Goal: Complete application form: Complete application form

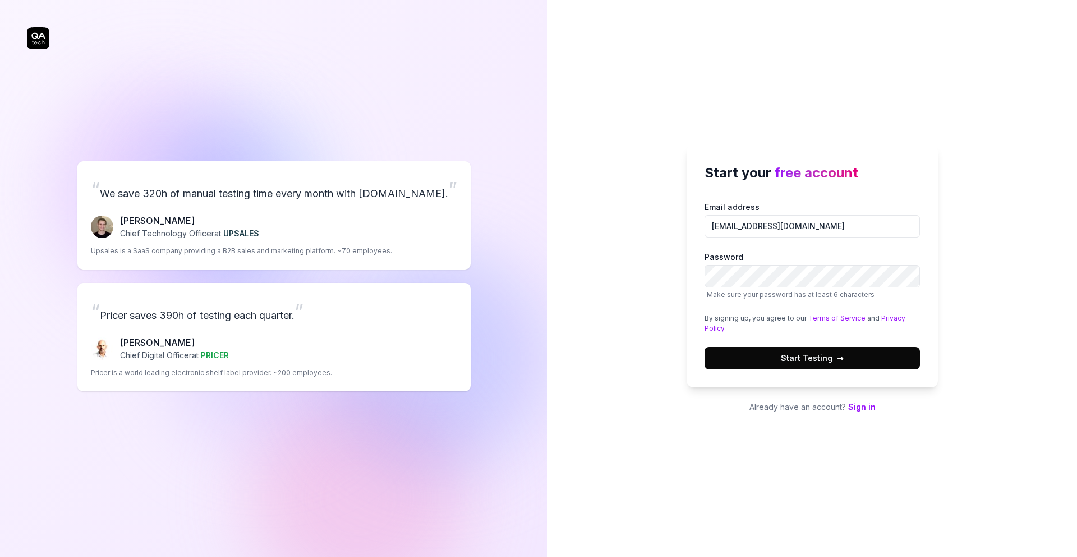
click at [790, 352] on span "Start Testing →" at bounding box center [812, 358] width 63 height 12
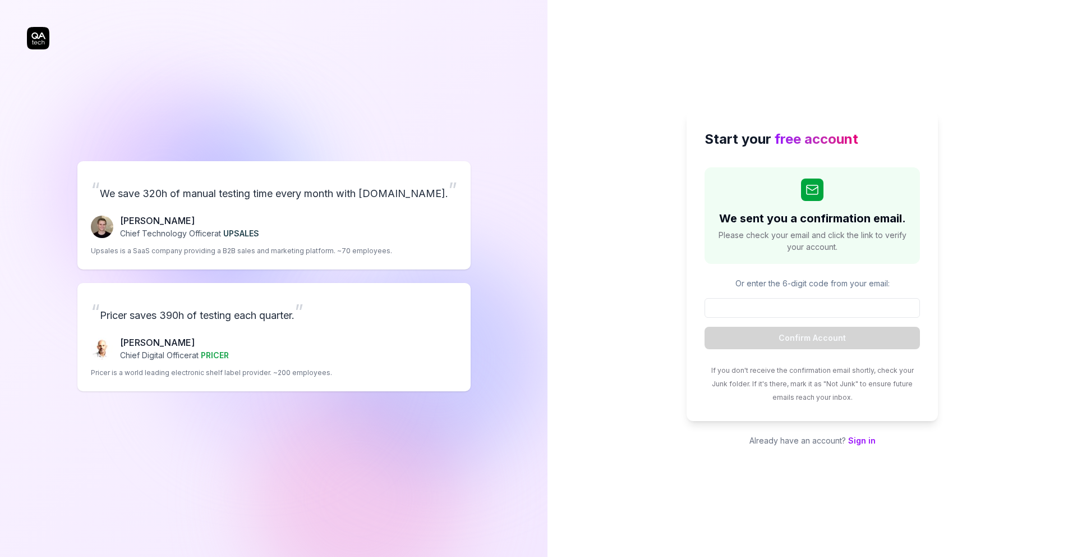
click at [864, 442] on link "Sign in" at bounding box center [861, 440] width 27 height 10
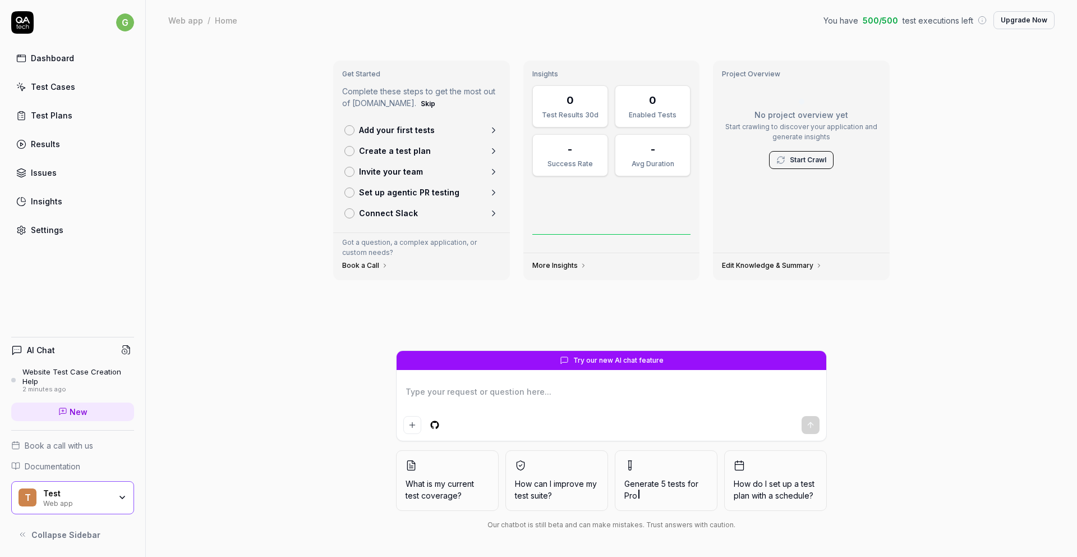
type textarea "*"
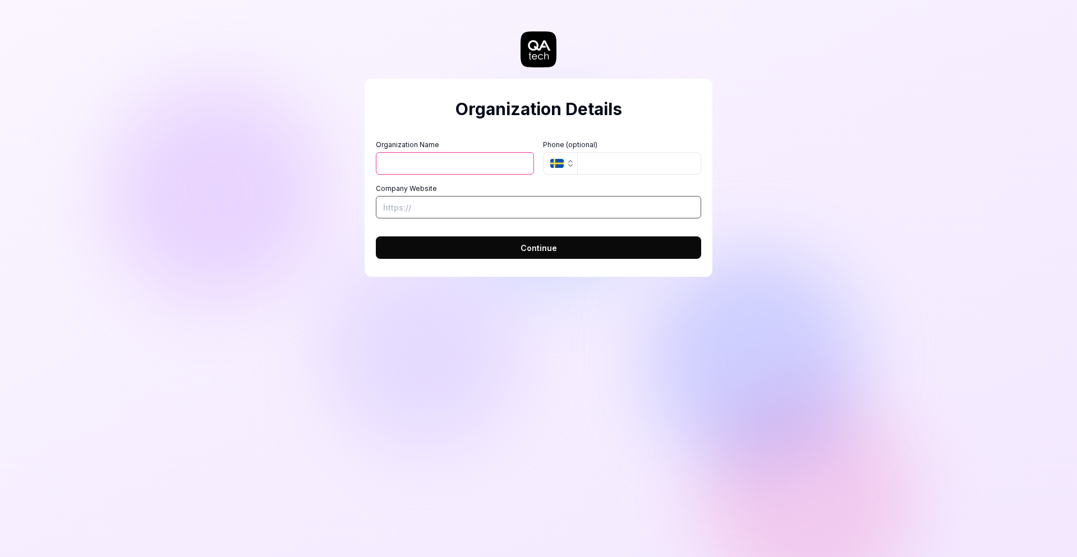
click at [439, 200] on input "Company Website" at bounding box center [538, 207] width 325 height 22
type input "[URL][DOMAIN_NAME]"
click at [453, 163] on input "Organization Name" at bounding box center [455, 163] width 158 height 22
click at [615, 162] on input "tel" at bounding box center [639, 163] width 124 height 22
drag, startPoint x: 451, startPoint y: 153, endPoint x: 448, endPoint y: 165, distance: 12.7
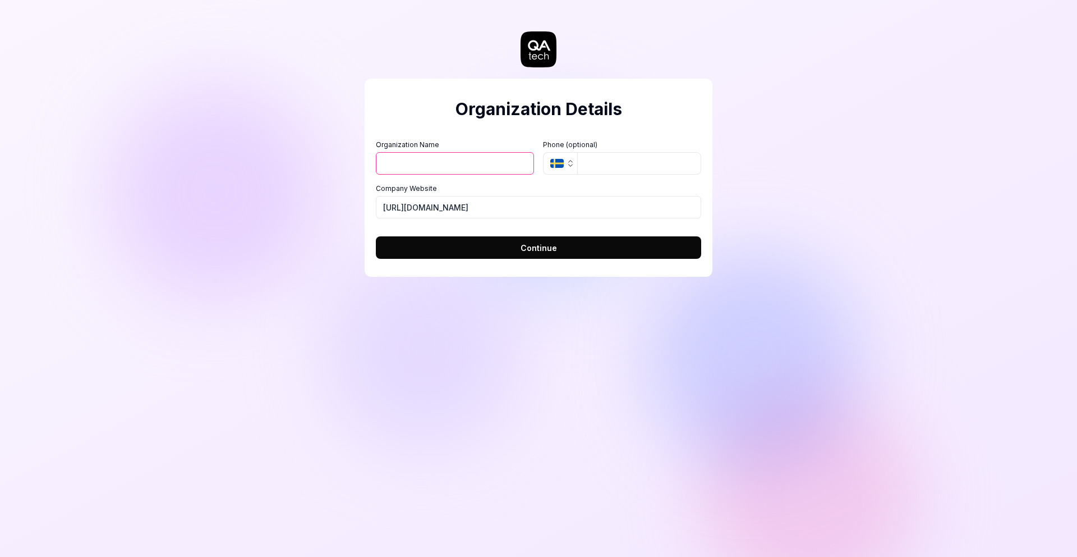
click at [452, 154] on input "Organization Name" at bounding box center [455, 163] width 158 height 22
type input "Test"
click at [480, 246] on button "Continue" at bounding box center [538, 247] width 325 height 22
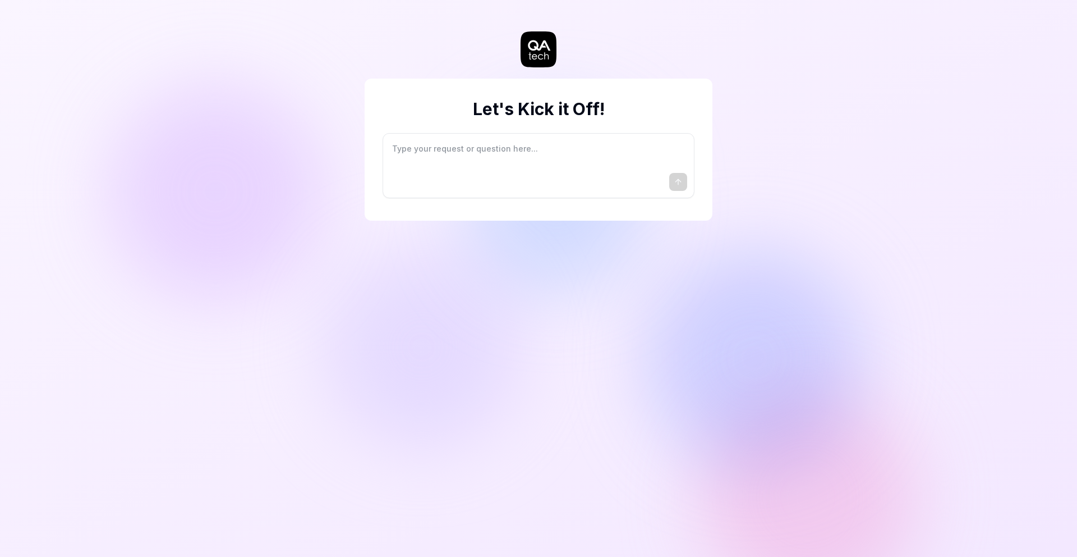
type textarea "*"
type textarea "I"
type textarea "*"
type textarea "I"
type textarea "*"
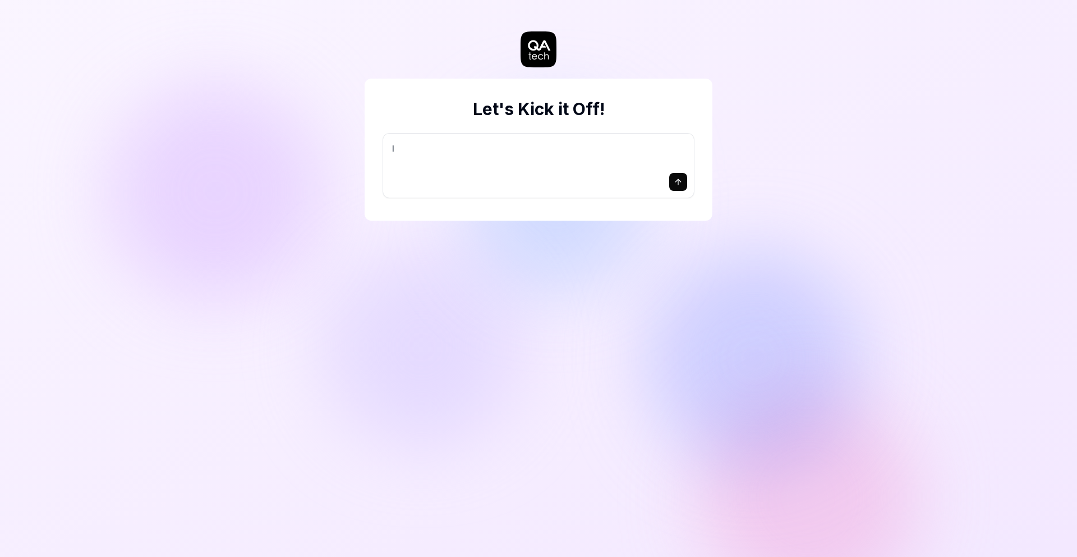
type textarea "I w"
type textarea "*"
type textarea "I wa"
type textarea "*"
type textarea "I wan"
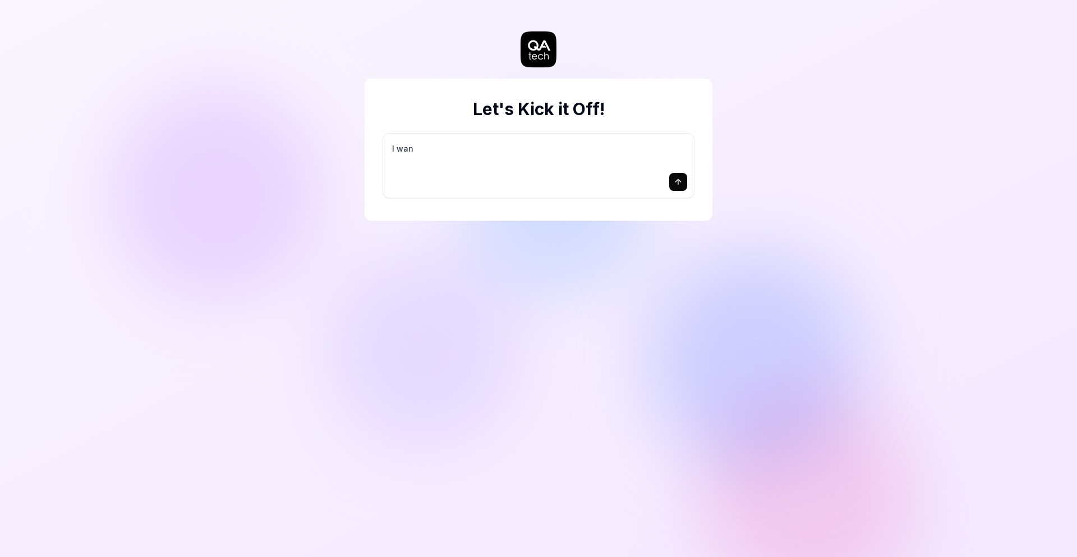
type textarea "*"
type textarea "I want"
type textarea "*"
type textarea "I want"
type textarea "*"
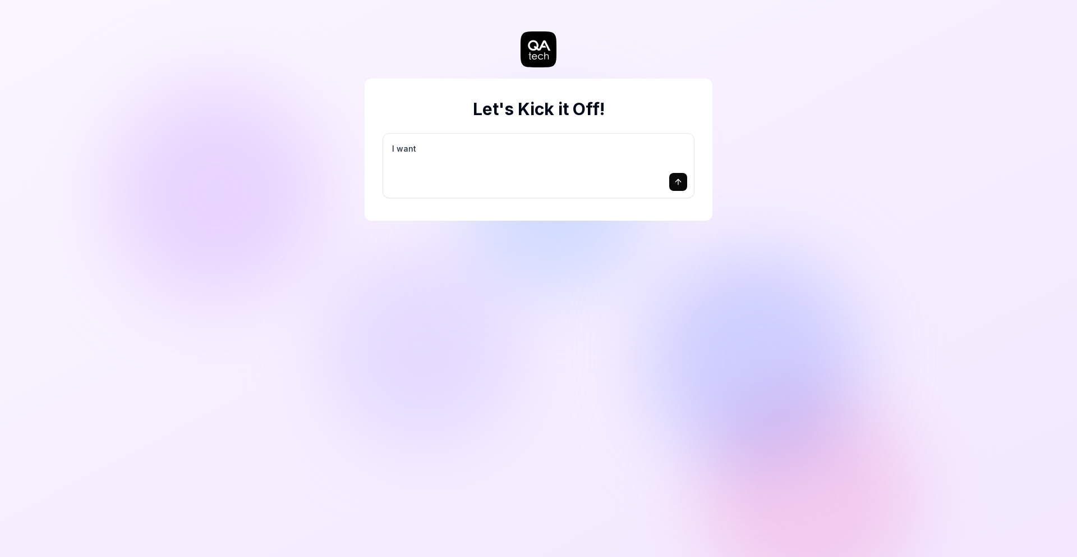
type textarea "I want a"
type textarea "*"
type textarea "I want a"
type textarea "*"
type textarea "I want a g"
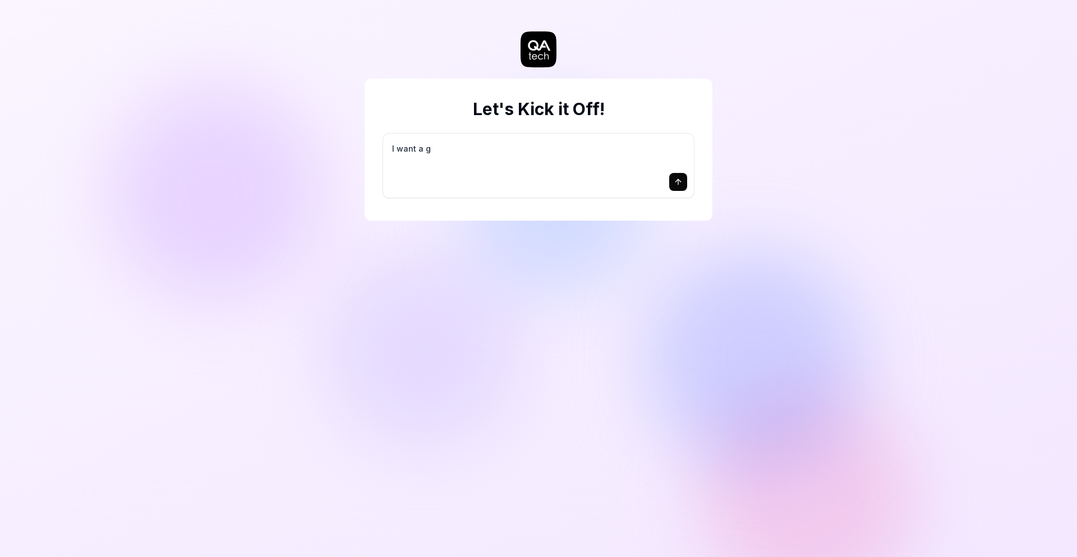
type textarea "*"
type textarea "I want a go"
type textarea "*"
type textarea "I want a goo"
type textarea "*"
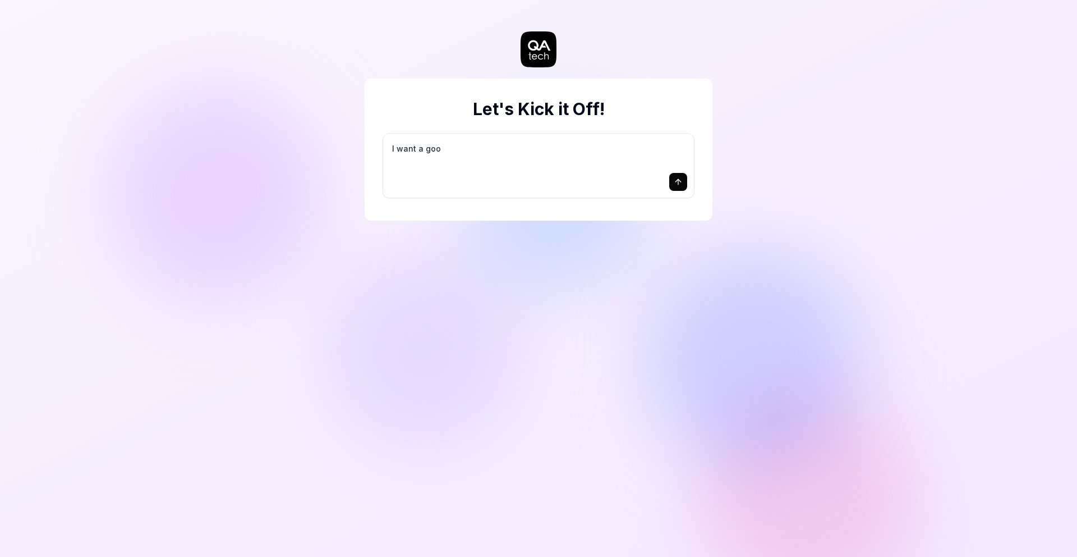
type textarea "I want a good"
type textarea "*"
type textarea "I want a good"
type textarea "*"
type textarea "I want a good t"
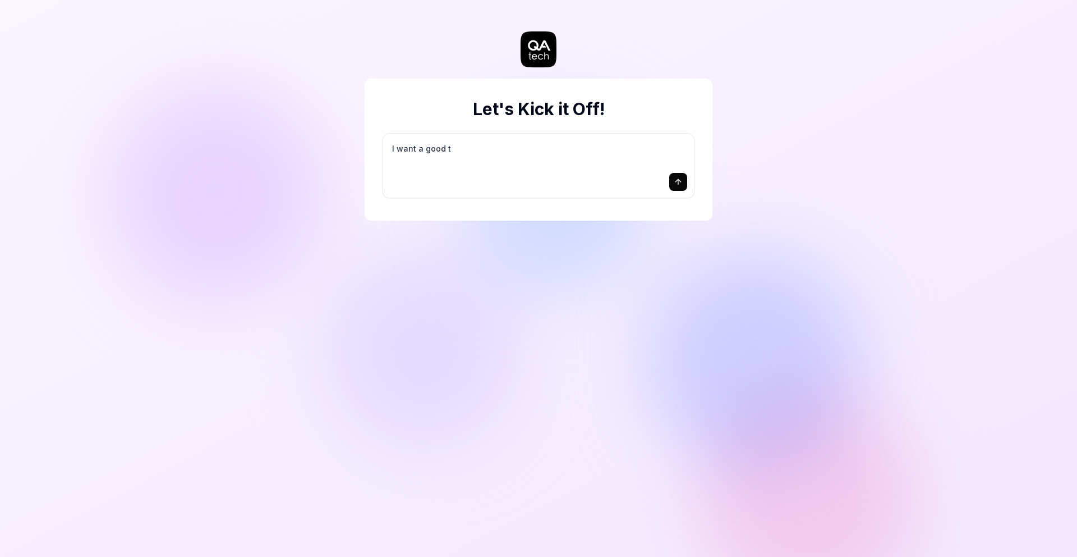
type textarea "*"
type textarea "I want a good te"
type textarea "*"
type textarea "I want a good tes"
type textarea "*"
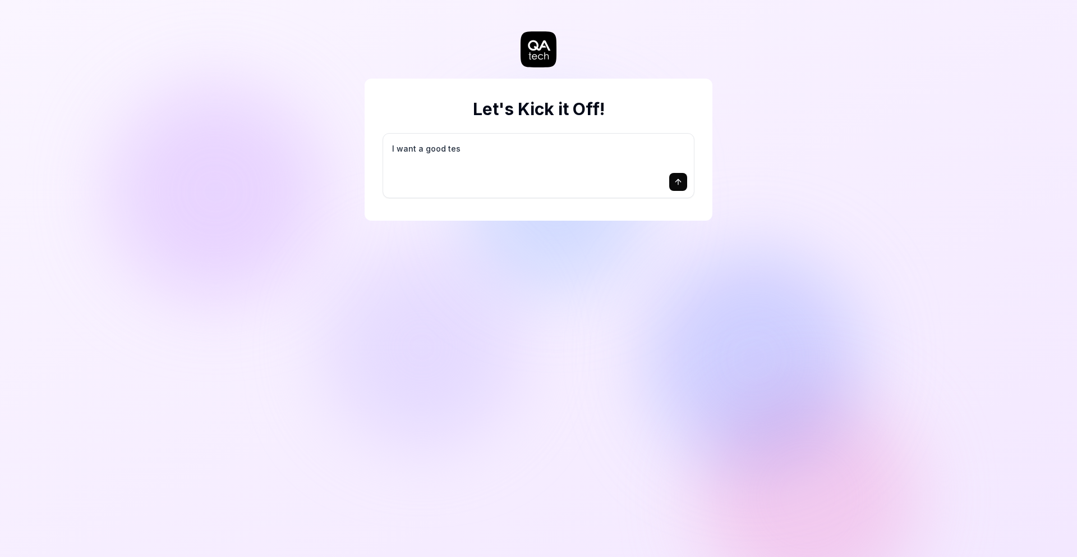
type textarea "I want a good test"
type textarea "*"
type textarea "I want a good test"
type textarea "*"
type textarea "I want a good test s"
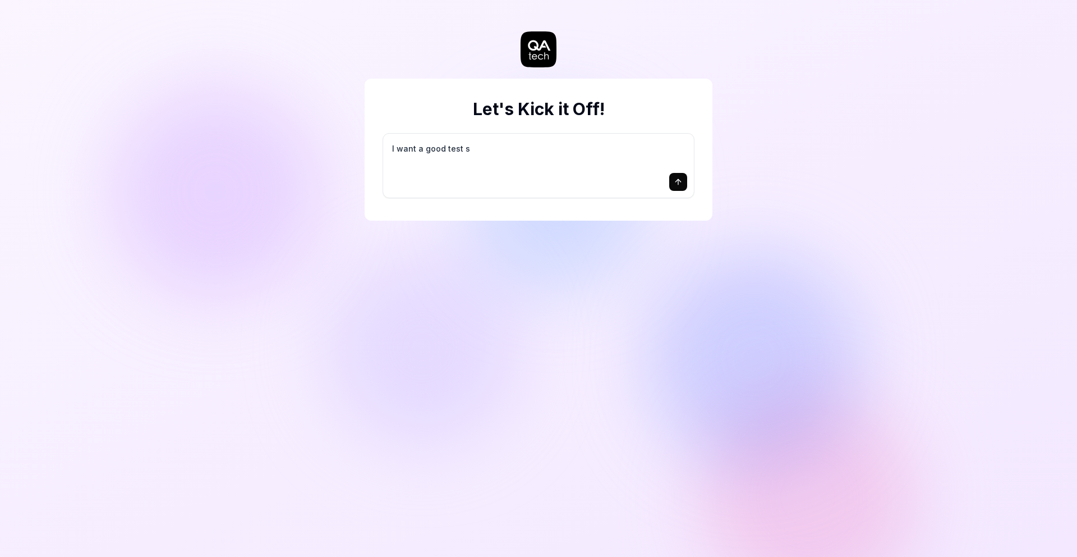
type textarea "*"
type textarea "I want a good test se"
type textarea "*"
type textarea "I want a good test set"
type textarea "*"
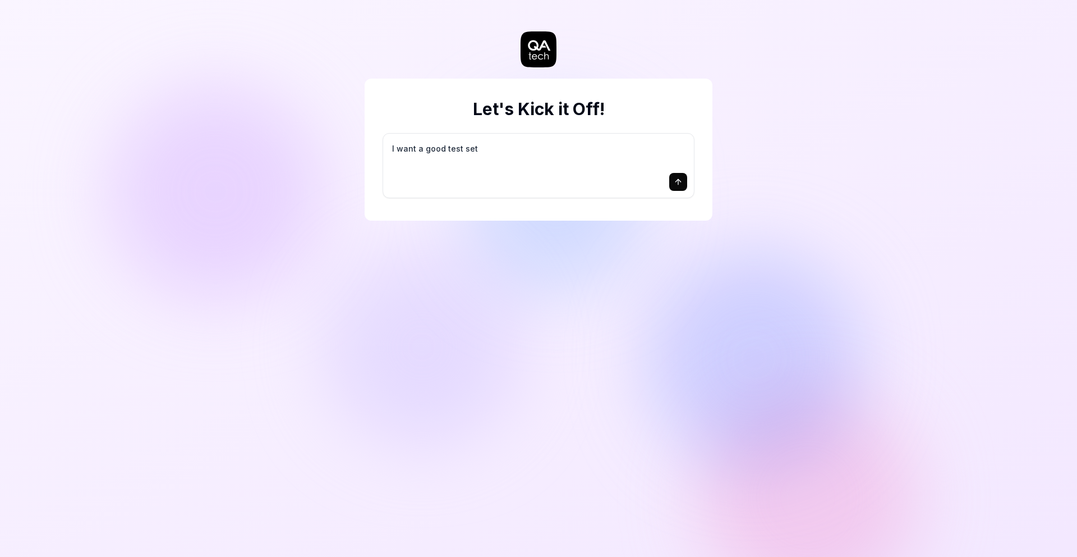
type textarea "I want a good test setu"
type textarea "*"
type textarea "I want a good test setup"
type textarea "*"
type textarea "I want a good test setup"
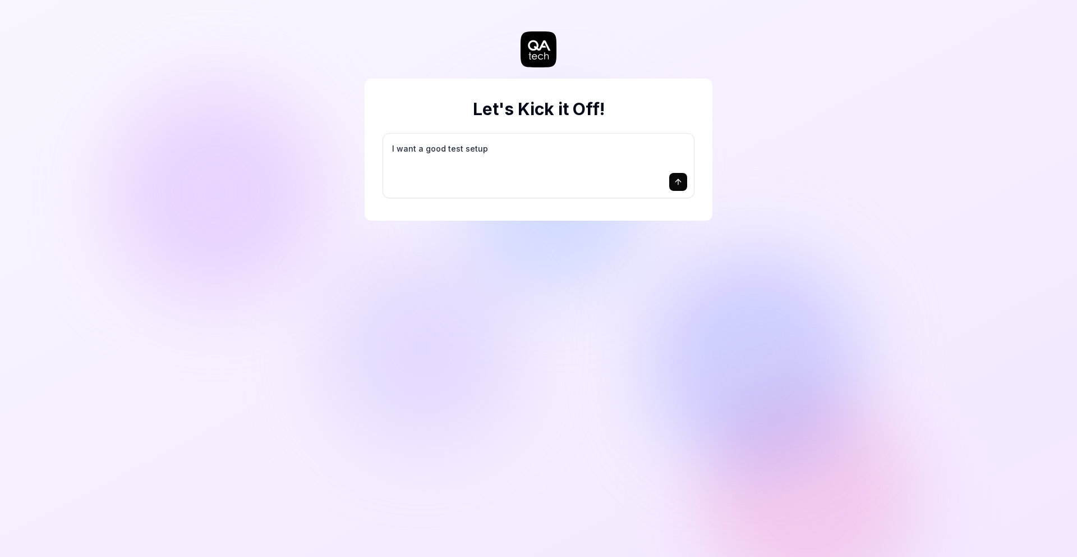
type textarea "*"
type textarea "I want a good test setup f"
type textarea "*"
type textarea "I want a good test setup fo"
type textarea "*"
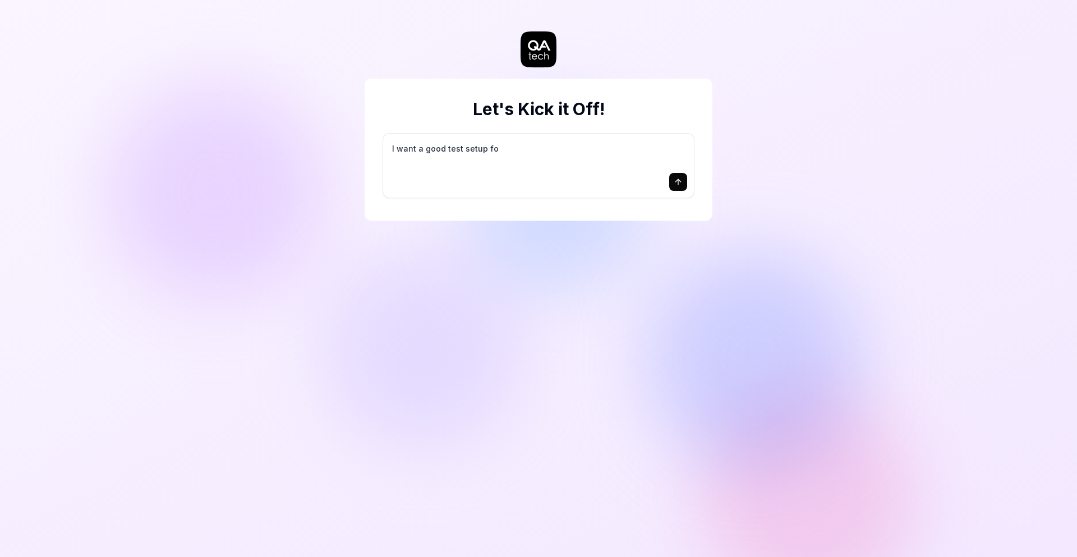
type textarea "I want a good test setup for"
type textarea "*"
type textarea "I want a good test setup for"
type textarea "*"
type textarea "I want a good test setup for m"
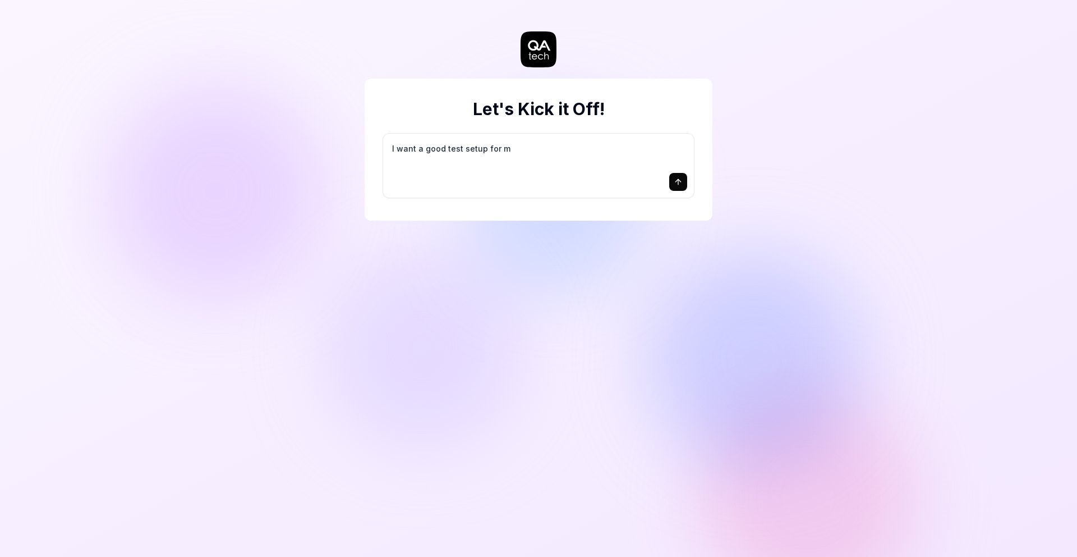
type textarea "*"
type textarea "I want a good test setup for my"
type textarea "*"
type textarea "I want a good test setup for my"
type textarea "*"
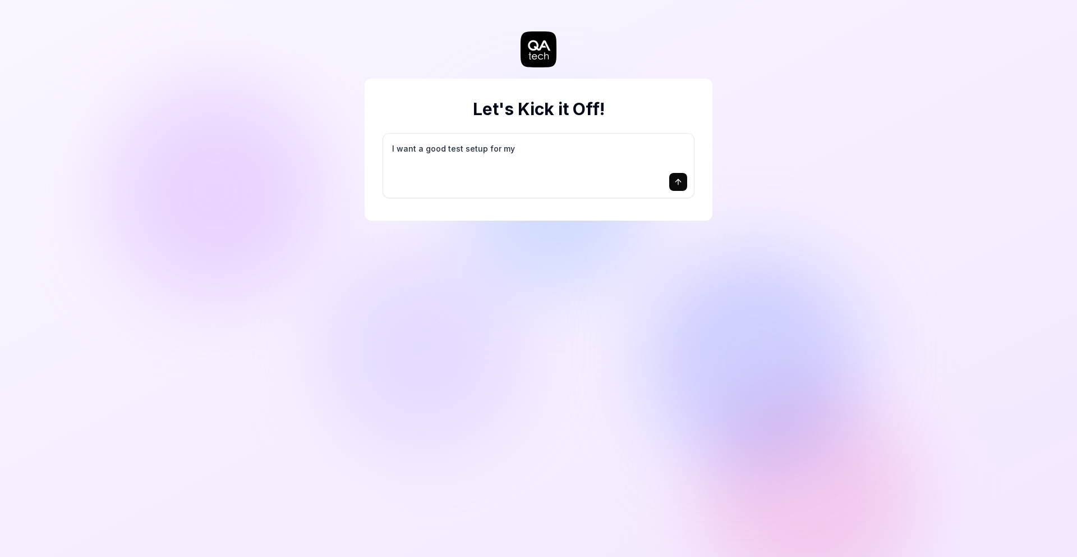
type textarea "I want a good test setup for my s"
type textarea "*"
type textarea "I want a good test setup for my si"
type textarea "*"
type textarea "I want a good test setup for my sit"
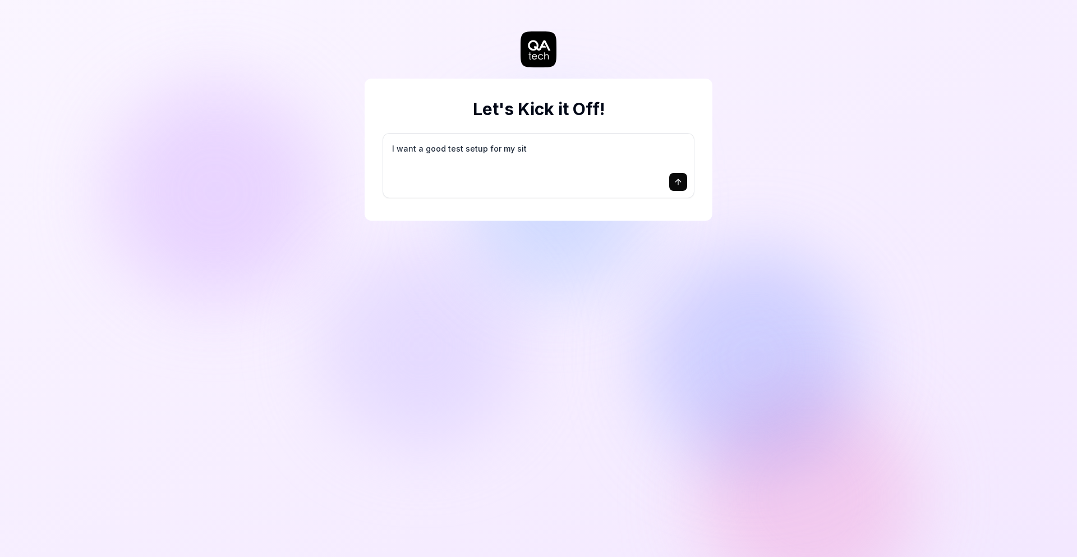
type textarea "*"
type textarea "I want a good test setup for my site"
type textarea "*"
type textarea "I want a good test setup for my site"
type textarea "*"
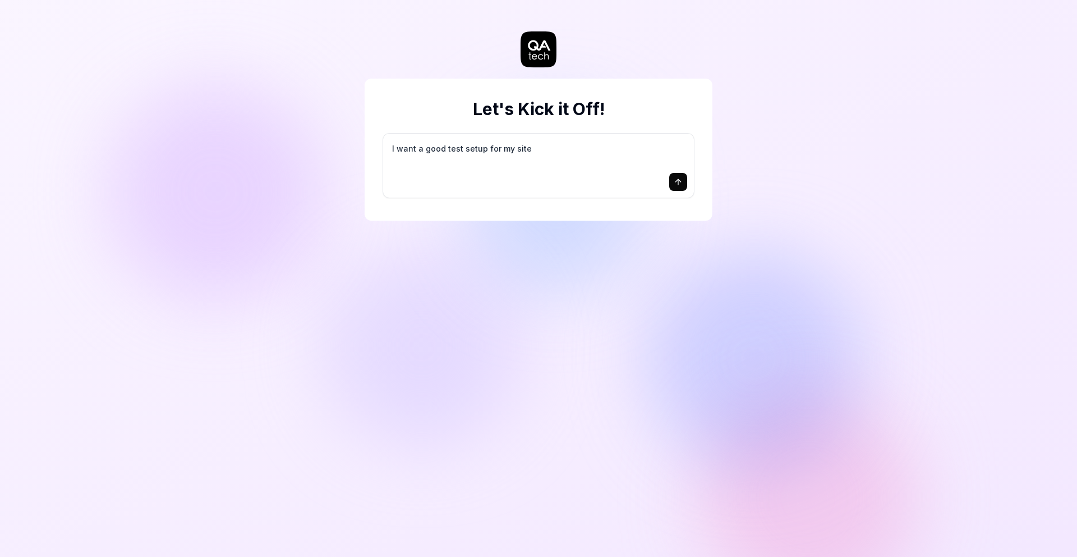
type textarea "I want a good test setup for my site -"
type textarea "*"
type textarea "I want a good test setup for my site -"
type textarea "*"
type textarea "I want a good test setup for my site - h"
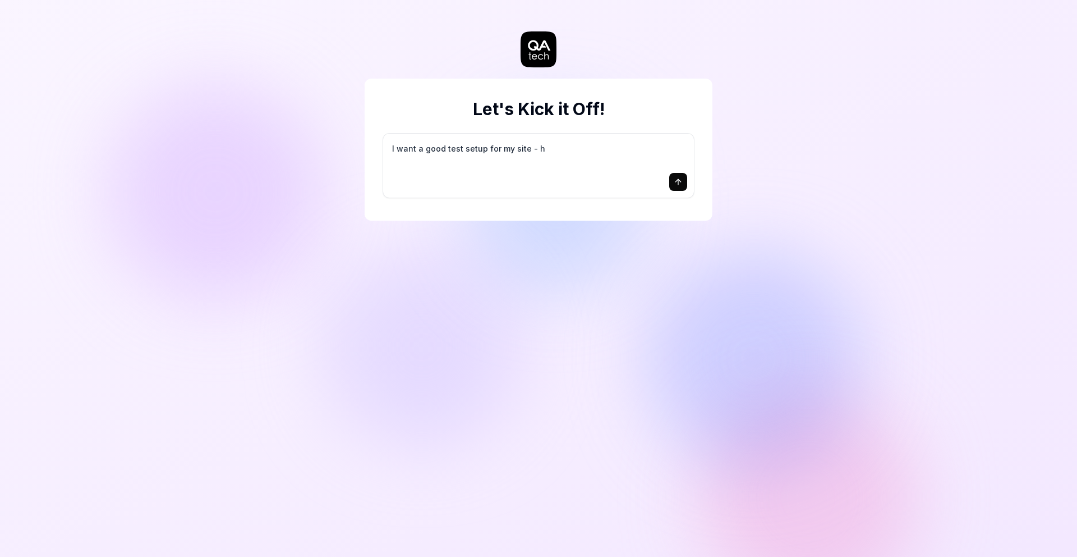
type textarea "*"
type textarea "I want a good test setup for my site - he"
type textarea "*"
type textarea "I want a good test setup for my site - hel"
type textarea "*"
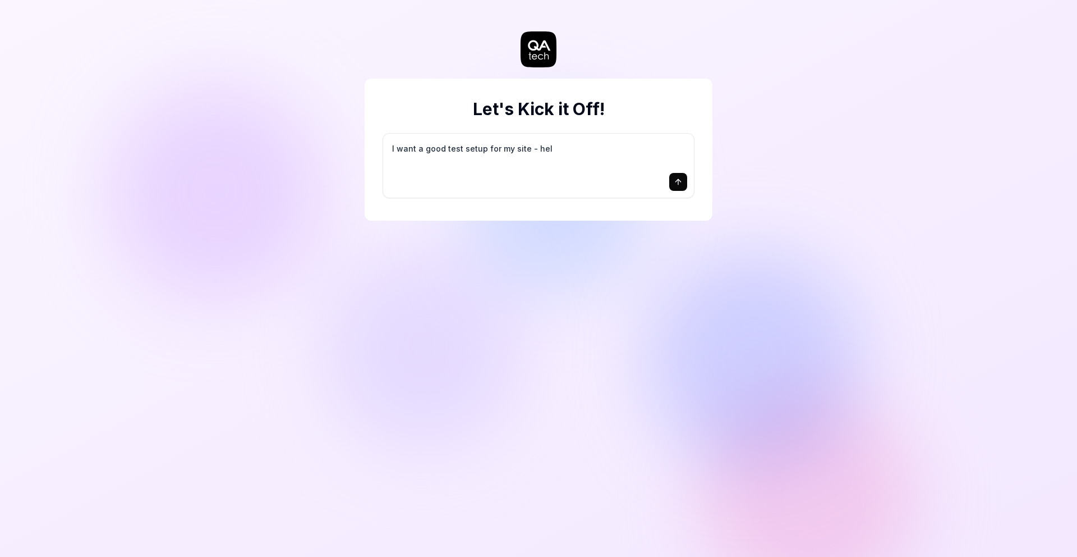
type textarea "I want a good test setup for my site - help"
type textarea "*"
type textarea "I want a good test setup for my site - help"
type textarea "*"
type textarea "I want a good test setup for my site - help m"
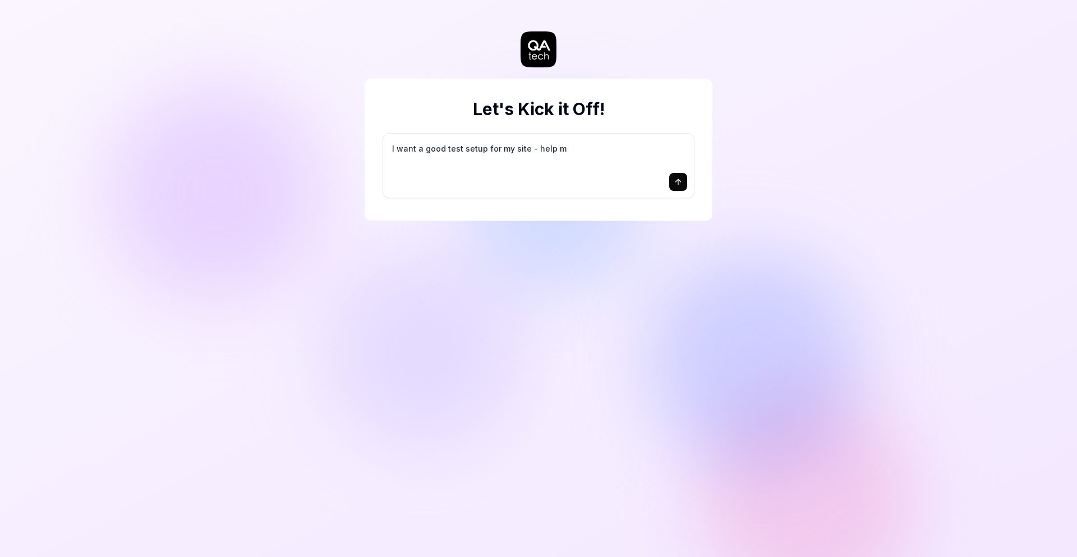
type textarea "*"
type textarea "I want a good test setup for my site - help me"
type textarea "*"
type textarea "I want a good test setup for my site - help me"
type textarea "*"
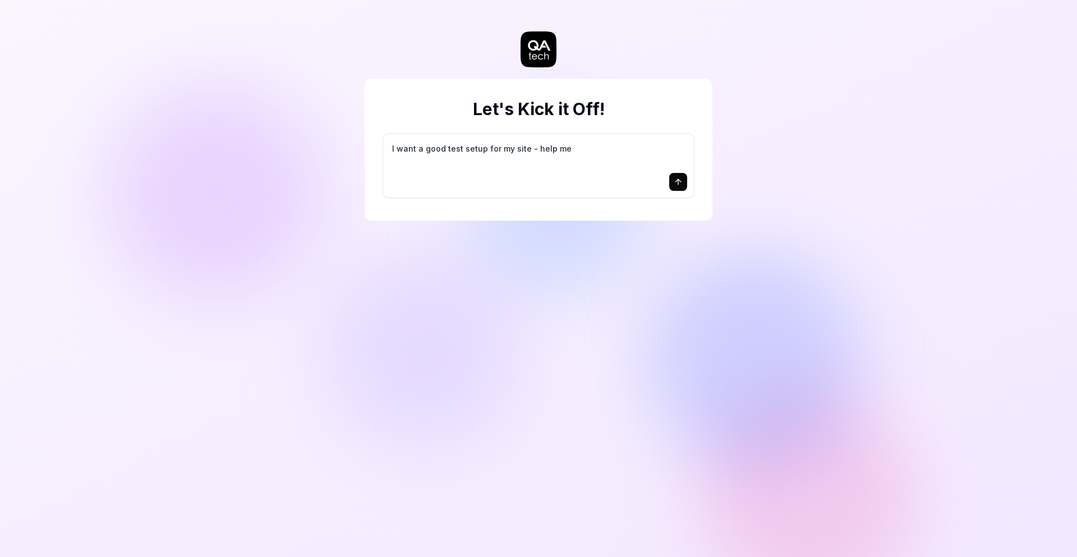
type textarea "I want a good test setup for my site - help me c"
type textarea "*"
type textarea "I want a good test setup for my site - help me cr"
type textarea "*"
type textarea "I want a good test setup for my site - help me cre"
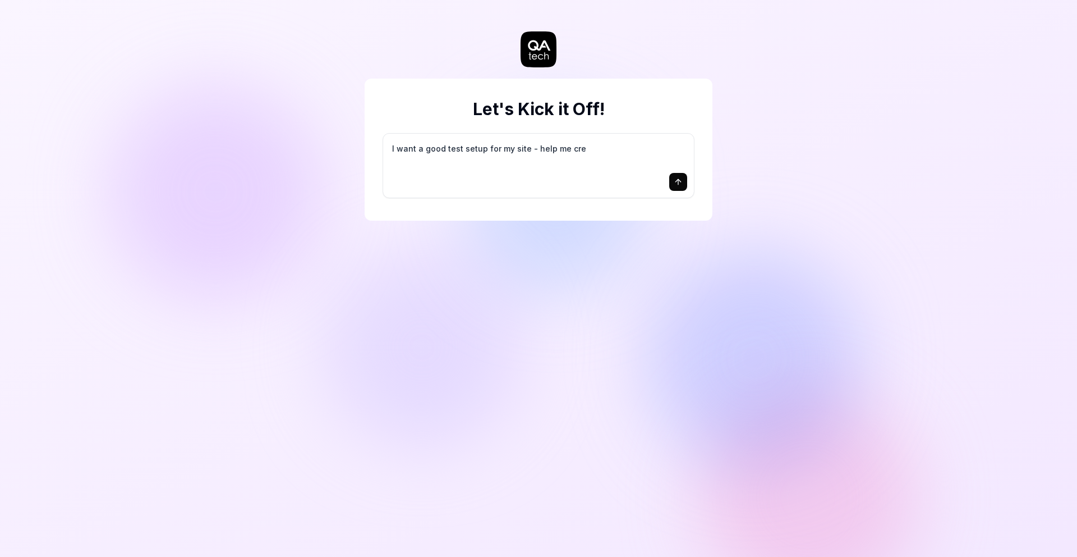
type textarea "*"
type textarea "I want a good test setup for my site - help me crea"
type textarea "*"
type textarea "I want a good test setup for my site - help me creat"
type textarea "*"
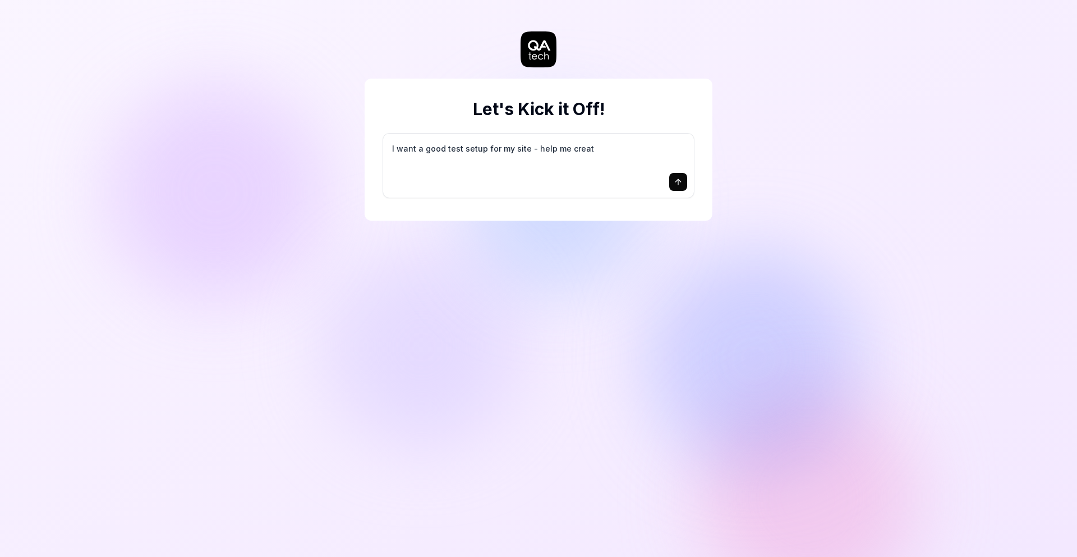
type textarea "I want a good test setup for my site - help me create"
type textarea "*"
type textarea "I want a good test setup for my site - help me create"
type textarea "*"
type textarea "I want a good test setup for my site - help me create t"
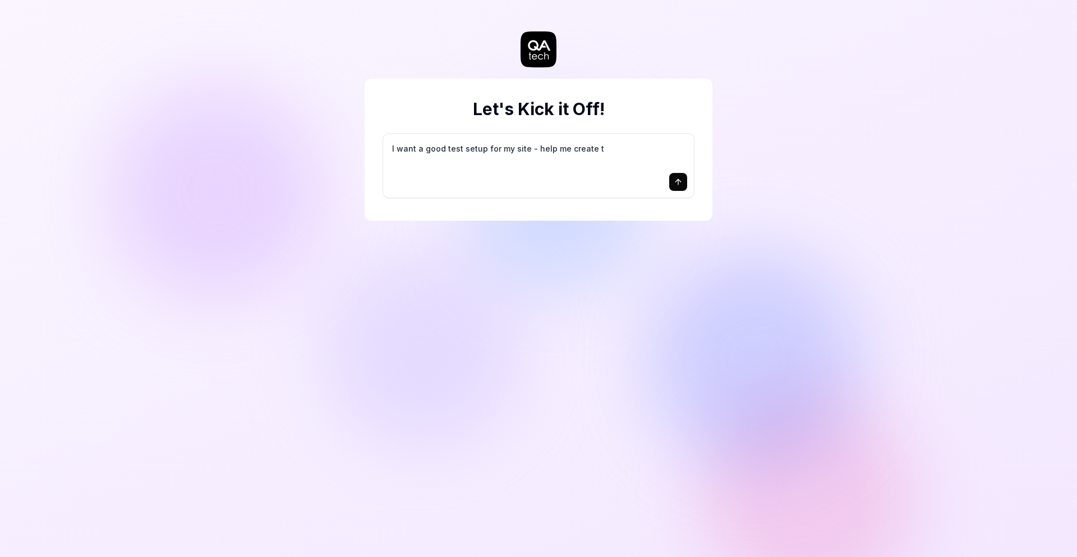
type textarea "*"
type textarea "I want a good test setup for my site - help me create th"
type textarea "*"
type textarea "I want a good test setup for my site - help me create the"
type textarea "*"
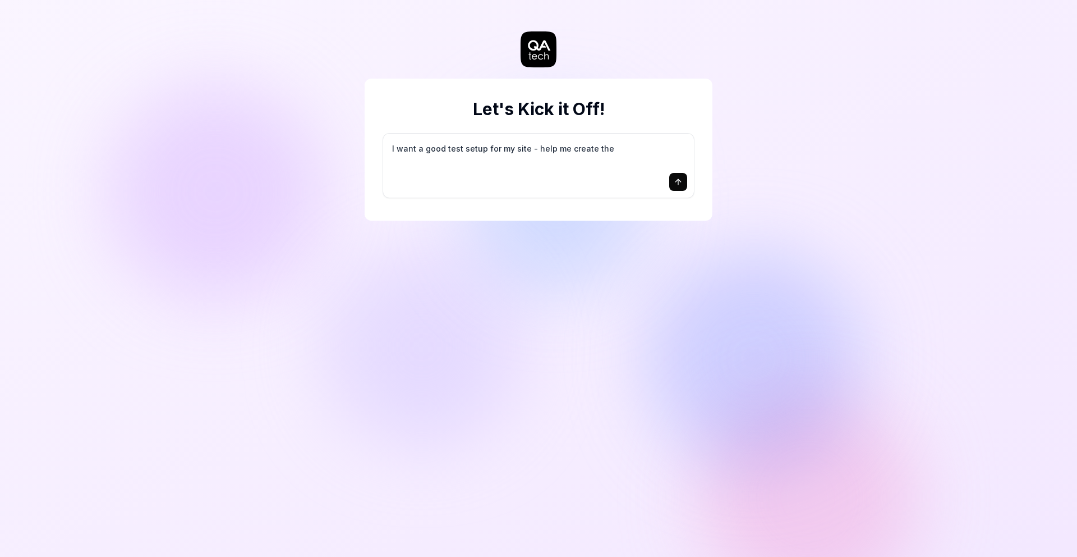
type textarea "I want a good test setup for my site - help me create the"
type textarea "*"
type textarea "I want a good test setup for my site - help me create the f"
type textarea "*"
type textarea "I want a good test setup for my site - help me create the fi"
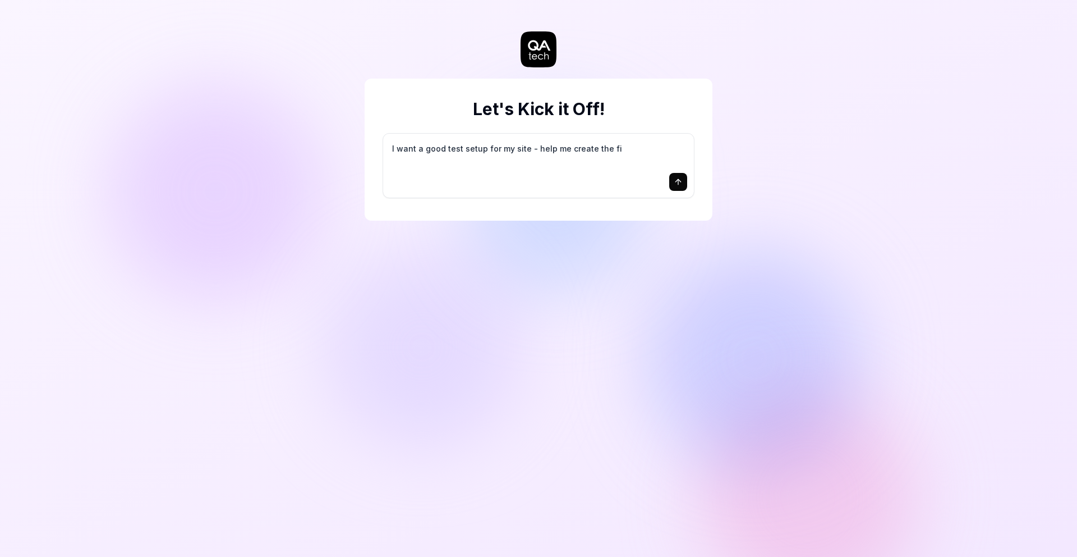
type textarea "*"
type textarea "I want a good test setup for my site - help me create the fir"
type textarea "*"
type textarea "I want a good test setup for my site - help me create the firs"
type textarea "*"
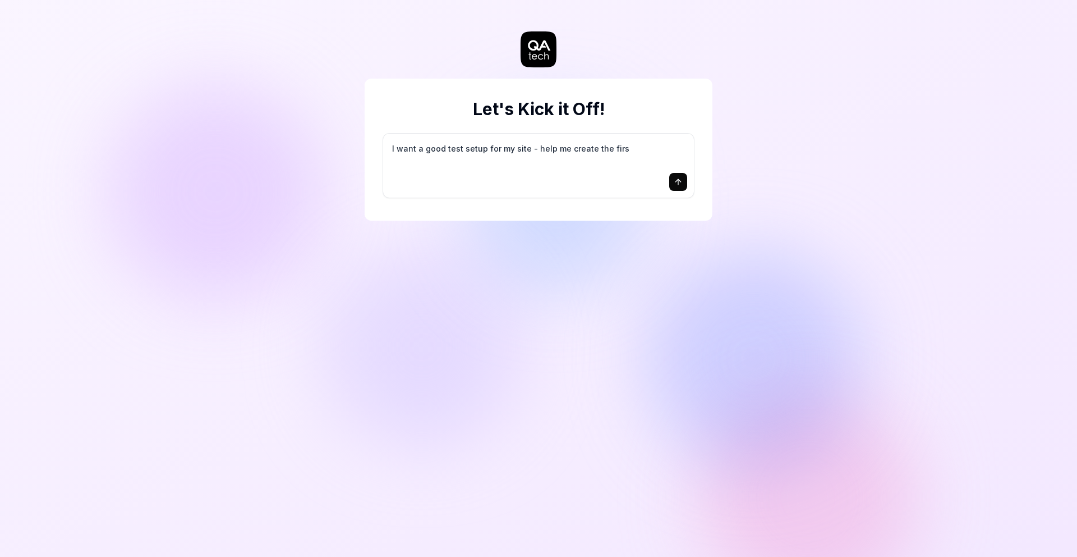
type textarea "I want a good test setup for my site - help me create the first"
type textarea "*"
type textarea "I want a good test setup for my site - help me create the first"
type textarea "*"
type textarea "I want a good test setup for my site - help me create the first 3"
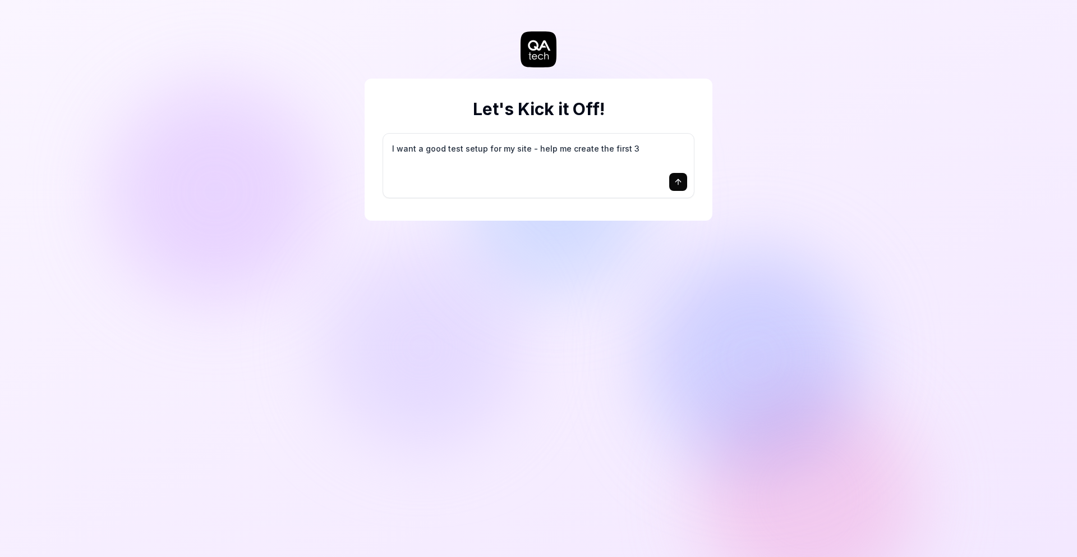
type textarea "*"
type textarea "I want a good test setup for my site - help me create the first 3-"
type textarea "*"
type textarea "I want a good test setup for my site - help me create the first 3-5"
type textarea "*"
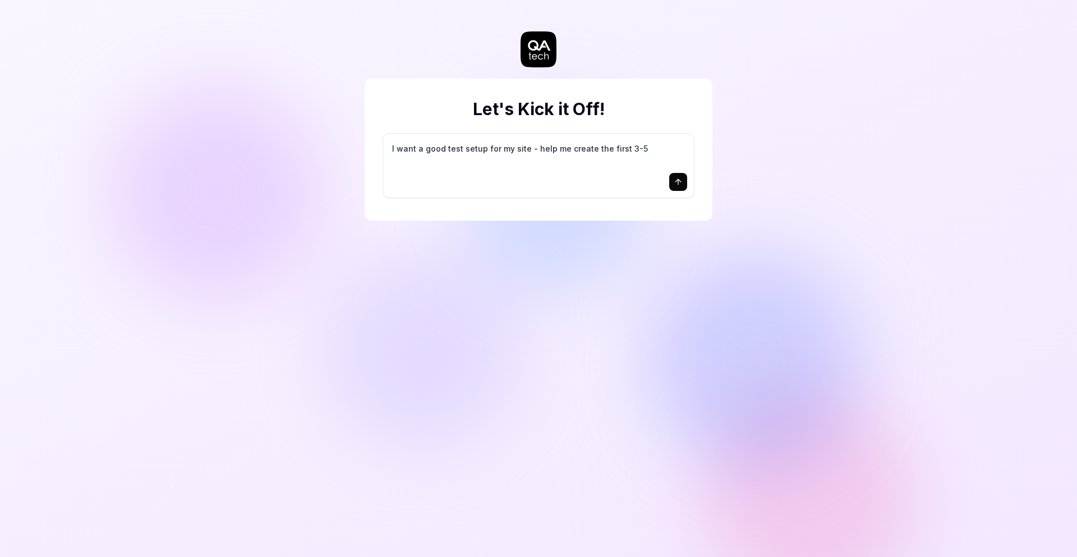
type textarea "I want a good test setup for my site - help me create the first 3-5"
type textarea "*"
type textarea "I want a good test setup for my site - help me create the first 3-5 t"
type textarea "*"
type textarea "I want a good test setup for my site - help me create the first 3-5 te"
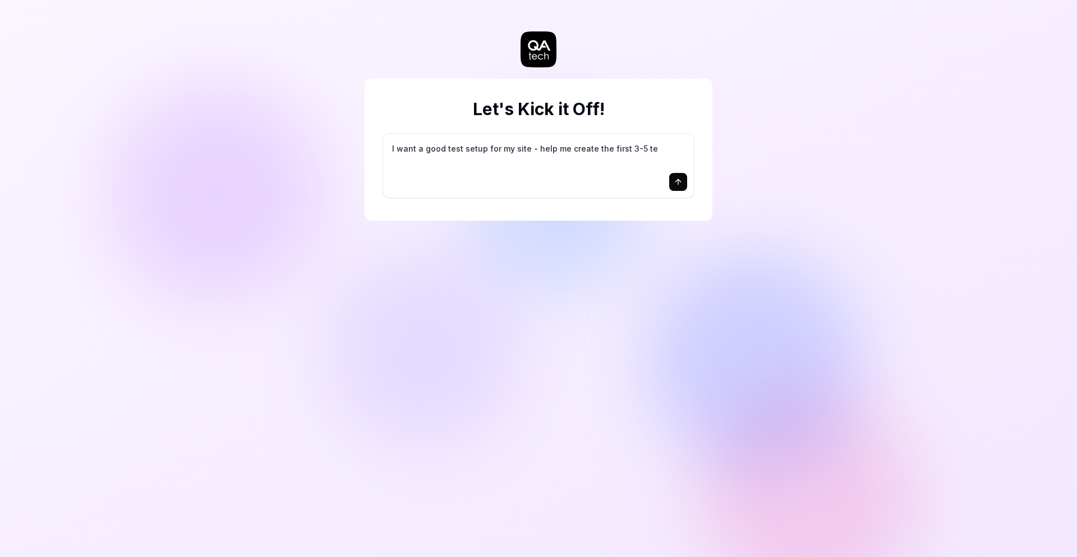
type textarea "*"
type textarea "I want a good test setup for my site - help me create the first 3-5 tes"
type textarea "*"
type textarea "I want a good test setup for my site - help me create the first 3-5 test"
type textarea "*"
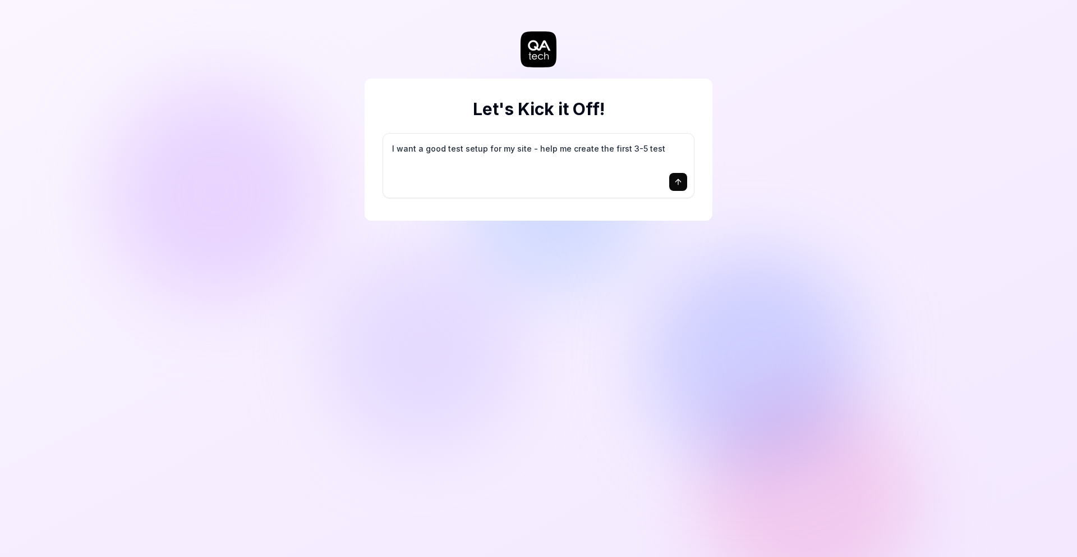
type textarea "I want a good test setup for my site - help me create the first 3-5 test"
type textarea "*"
type textarea "I want a good test setup for my site - help me create the first 3-5 test c"
type textarea "*"
type textarea "I want a good test setup for my site - help me create the first 3-5 test ca"
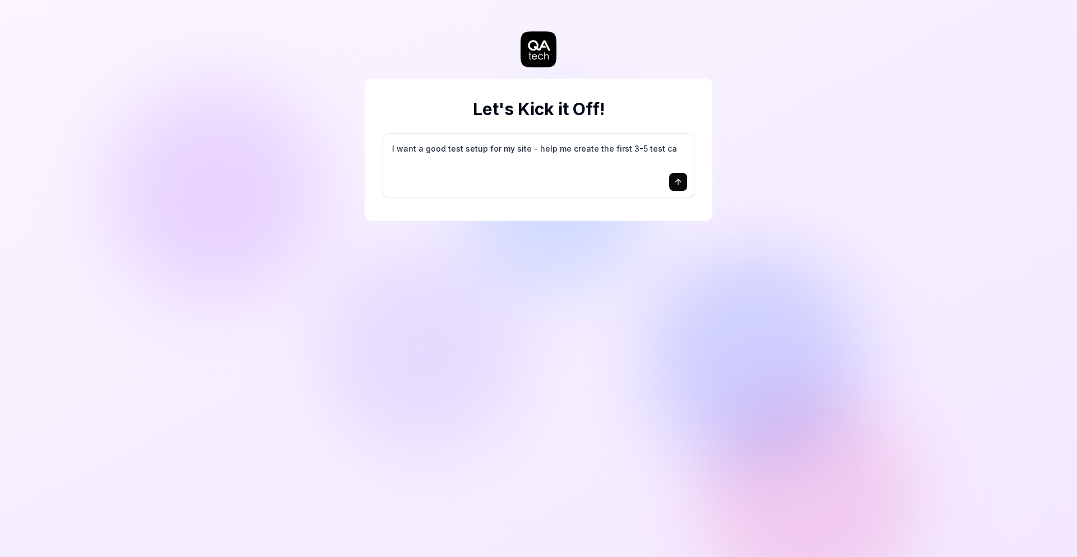
type textarea "*"
type textarea "I want a good test setup for my site - help me create the first 3-5 test cas"
type textarea "*"
type textarea "I want a good test setup for my site - help me create the first 3-5 test case"
type textarea "*"
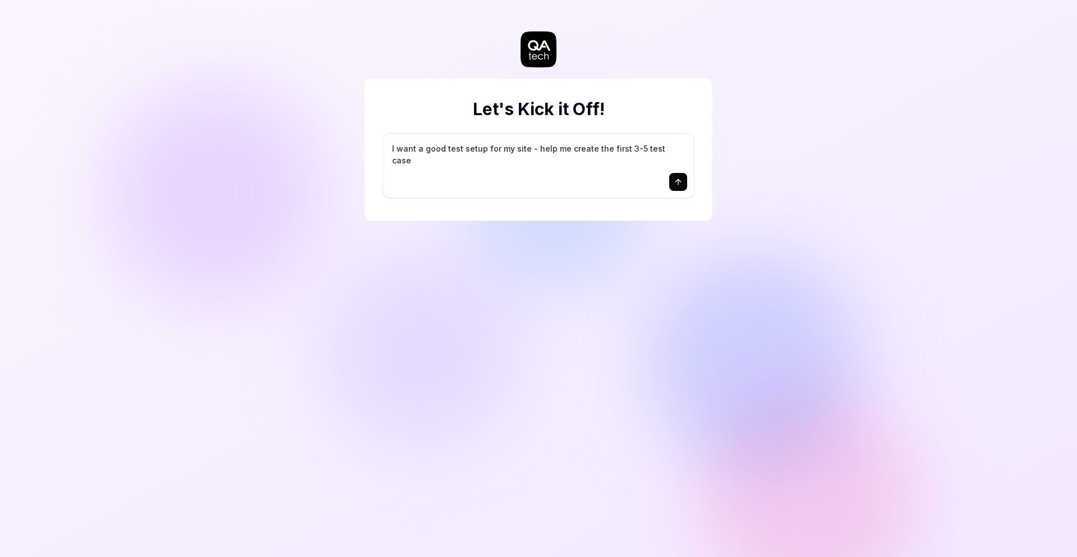
type textarea "I want a good test setup for my site - help me create the first 3-5 test cases"
click at [575, 154] on textarea "I want a good test setup for my site - help me create the first 3-5 test cases" at bounding box center [538, 154] width 297 height 28
click at [678, 185] on icon "submit" at bounding box center [678, 181] width 9 height 9
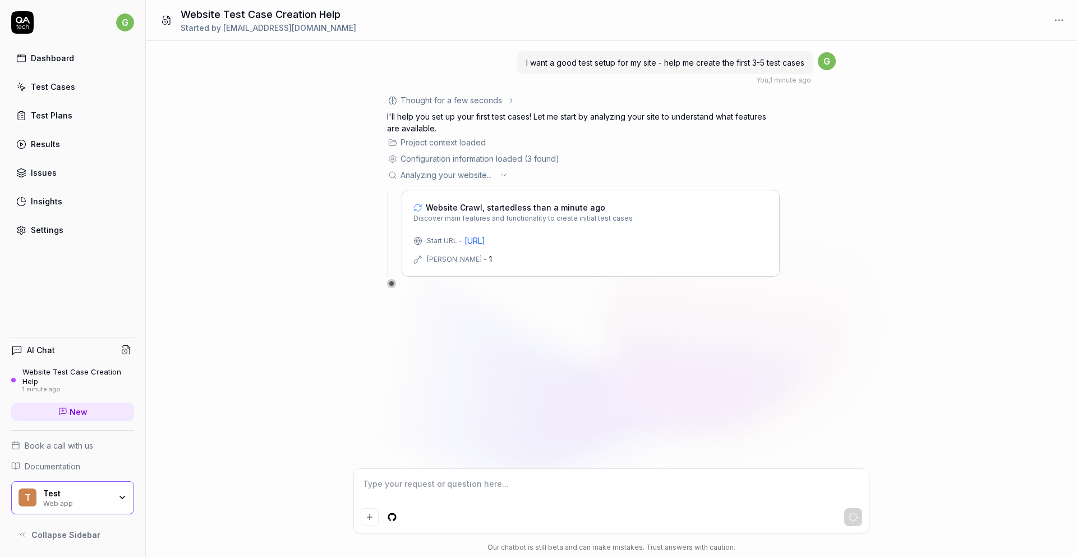
click at [16, 148] on icon at bounding box center [21, 144] width 10 height 10
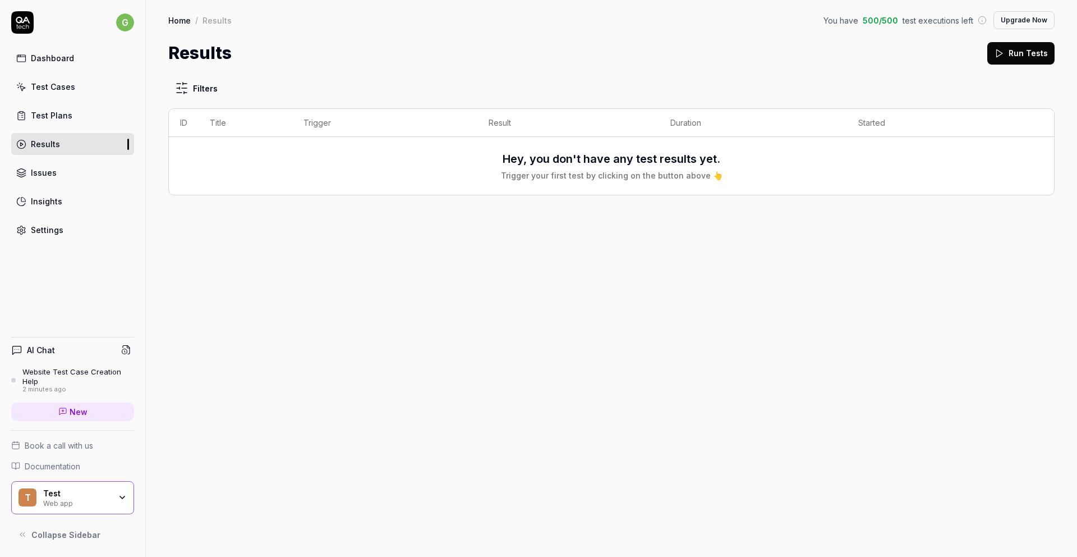
click at [93, 121] on link "Test Plans" at bounding box center [72, 115] width 123 height 22
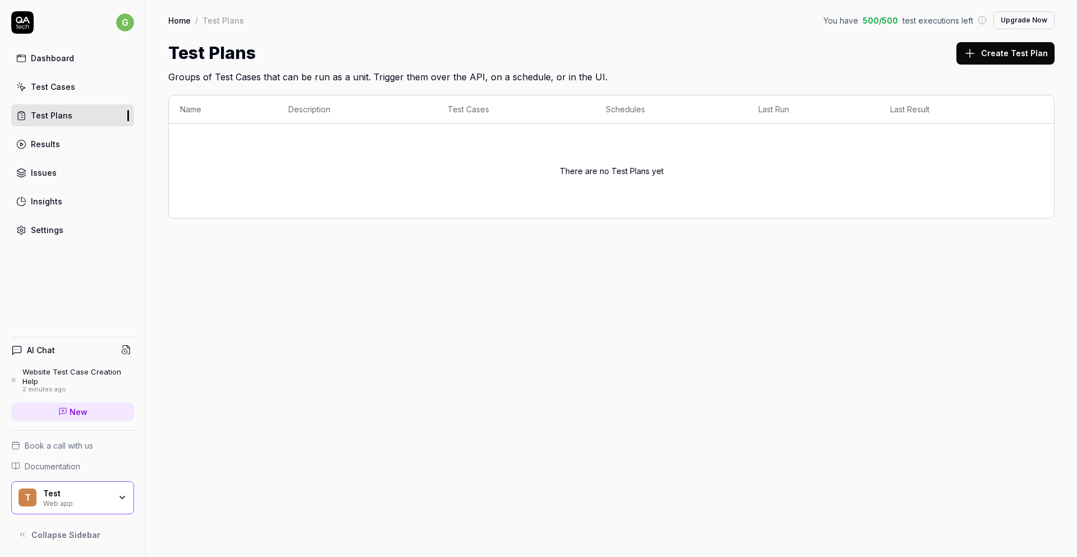
click at [49, 53] on div "Dashboard" at bounding box center [52, 58] width 43 height 12
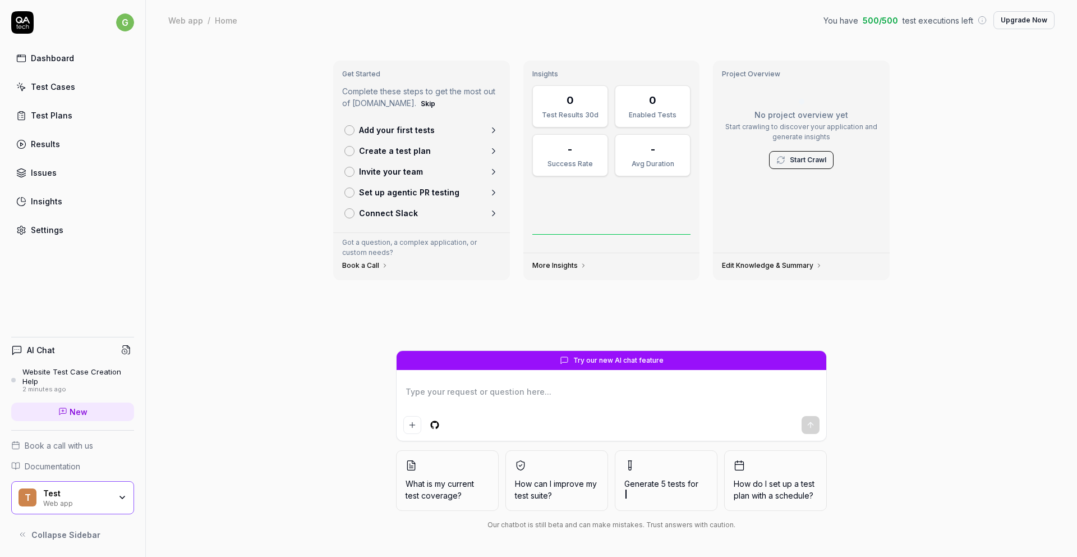
type textarea "*"
